Goal: Transaction & Acquisition: Obtain resource

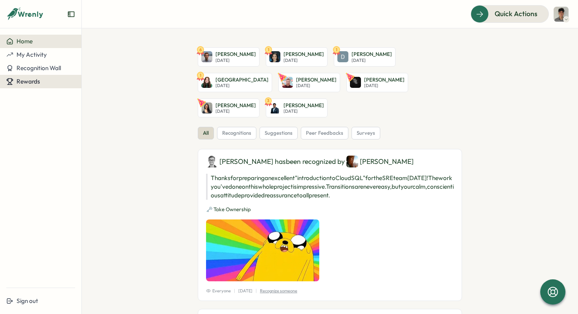
click at [45, 77] on button "Rewards" at bounding box center [40, 81] width 81 height 13
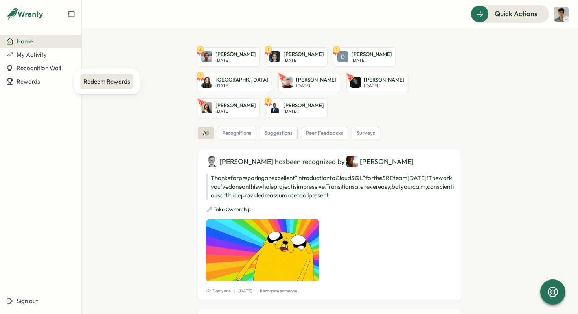
click at [97, 80] on div "Redeem Rewards" at bounding box center [106, 81] width 47 height 9
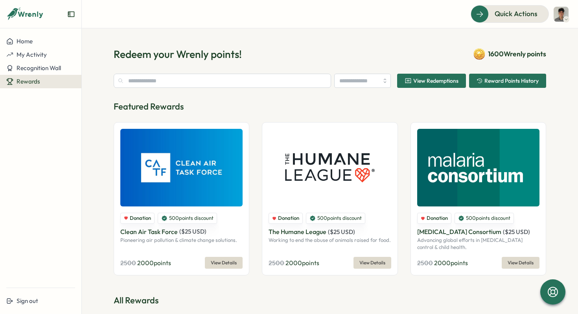
type input "******"
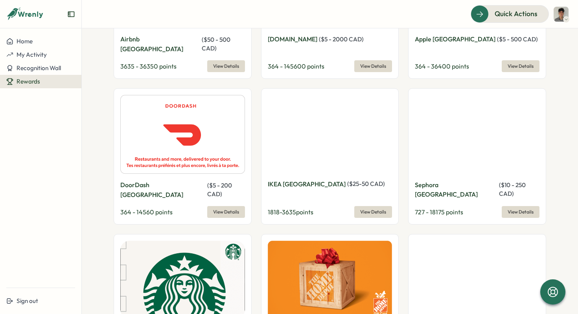
scroll to position [753, 0]
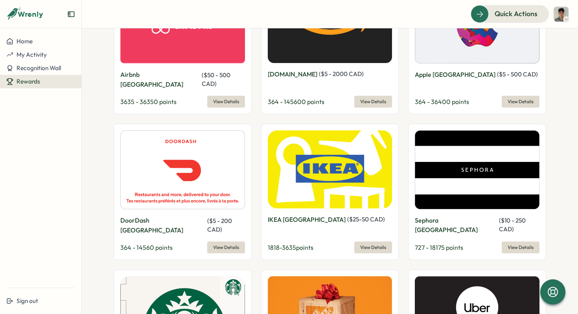
click at [367, 96] on span "View Details" at bounding box center [373, 101] width 26 height 11
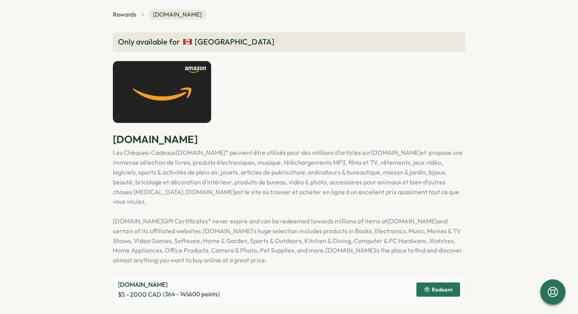
click at [430, 286] on icon "button" at bounding box center [427, 289] width 6 height 6
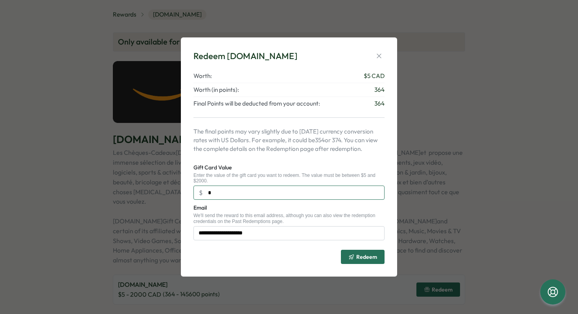
click at [226, 191] on input "*" at bounding box center [289, 192] width 191 height 14
type input "**"
click at [357, 257] on span "Redeem" at bounding box center [366, 257] width 21 height 6
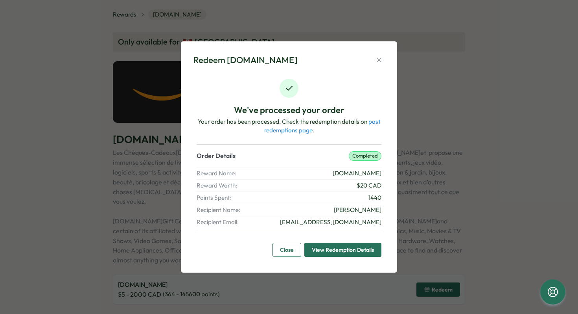
click at [345, 251] on span "View Redemption Details" at bounding box center [343, 249] width 62 height 13
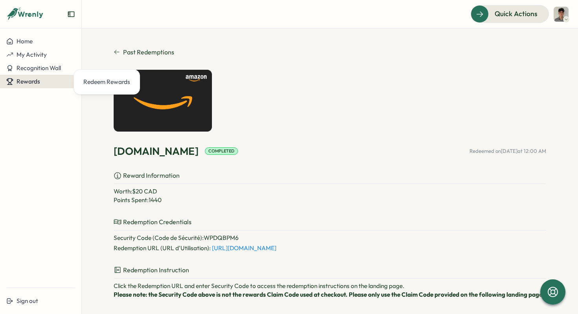
click at [43, 83] on div "Rewards" at bounding box center [40, 81] width 69 height 7
click at [45, 82] on div "Rewards" at bounding box center [40, 81] width 69 height 7
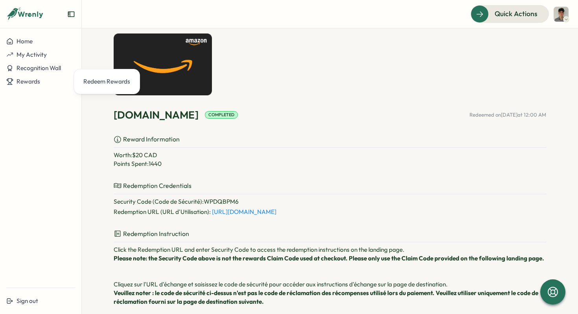
scroll to position [40, 0]
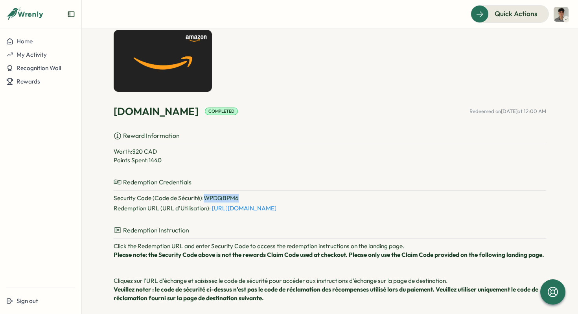
drag, startPoint x: 242, startPoint y: 198, endPoint x: 204, endPoint y: 197, distance: 37.4
click at [204, 197] on p "Security Code (Code de Sécurité) : WPDQBPM6" at bounding box center [330, 198] width 433 height 9
copy p "WPDQBPM6"
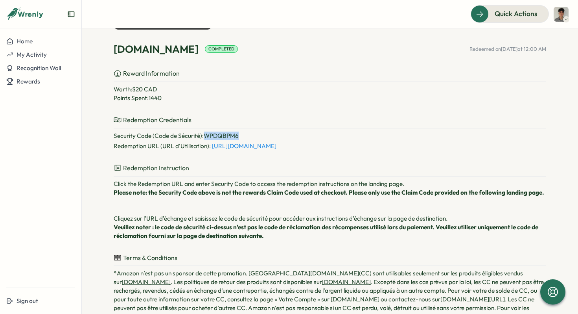
scroll to position [107, 0]
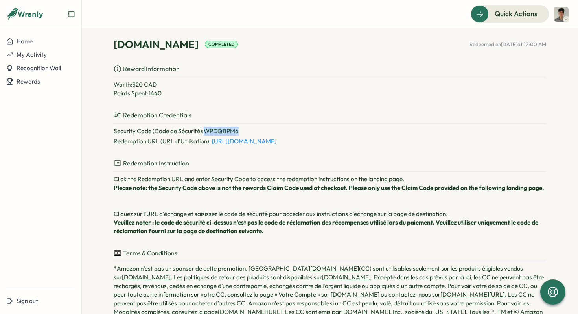
copy p "WPDQBPM6"
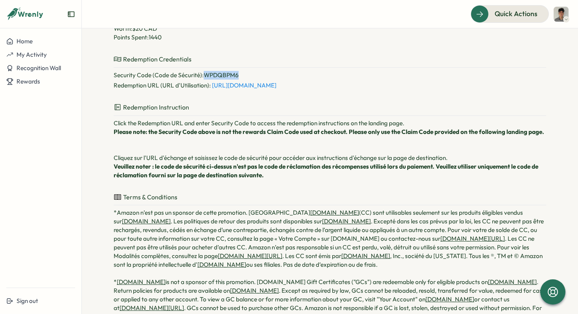
scroll to position [164, 0]
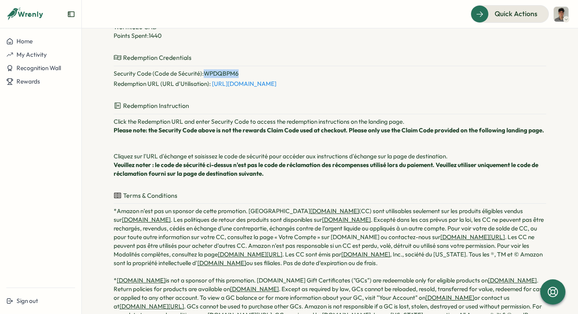
copy p "WPDQBPM6"
click at [228, 83] on link "[URL][DOMAIN_NAME]" at bounding box center [244, 83] width 65 height 7
copy p "WPDQBPM6"
